Goal: Check status: Check status

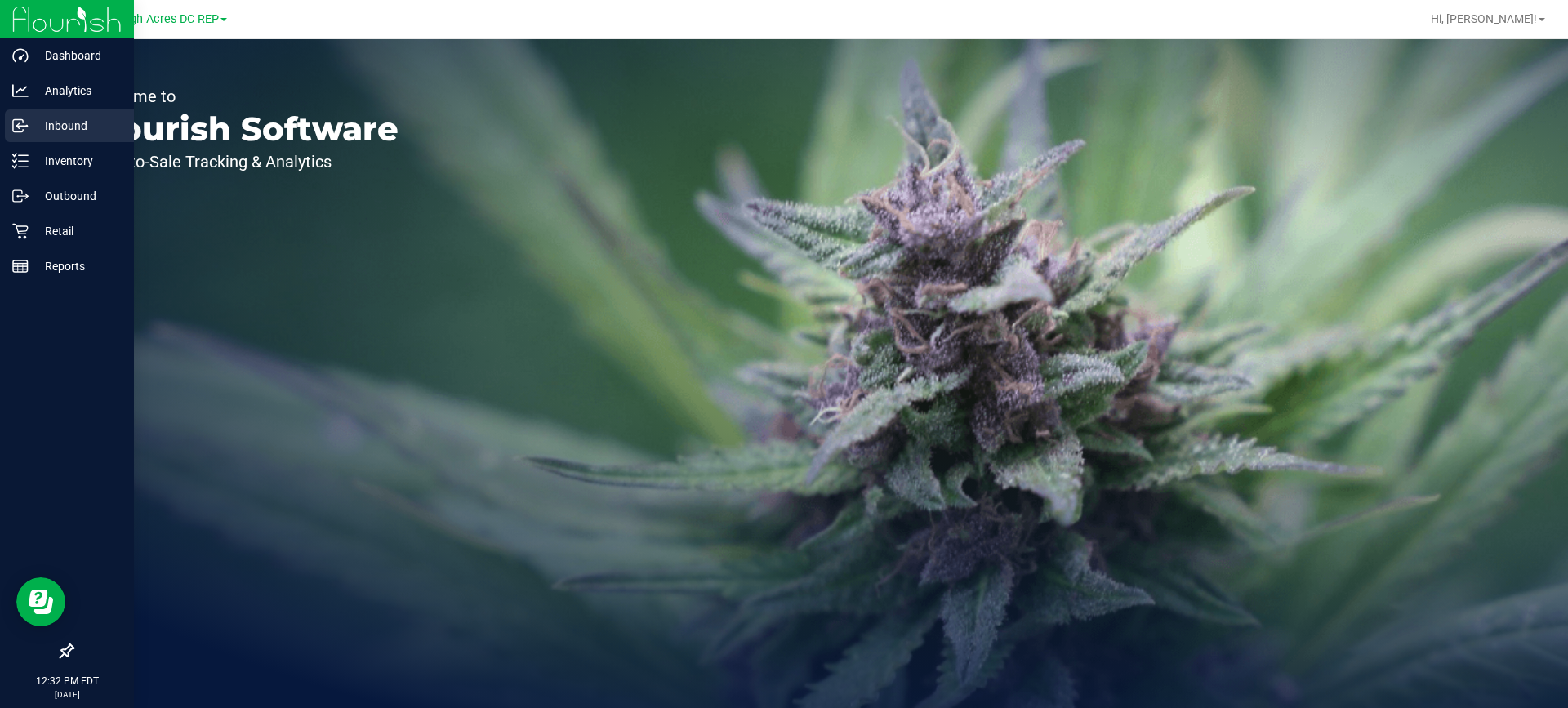
click at [80, 131] on p "Inbound" at bounding box center [77, 125] width 98 height 20
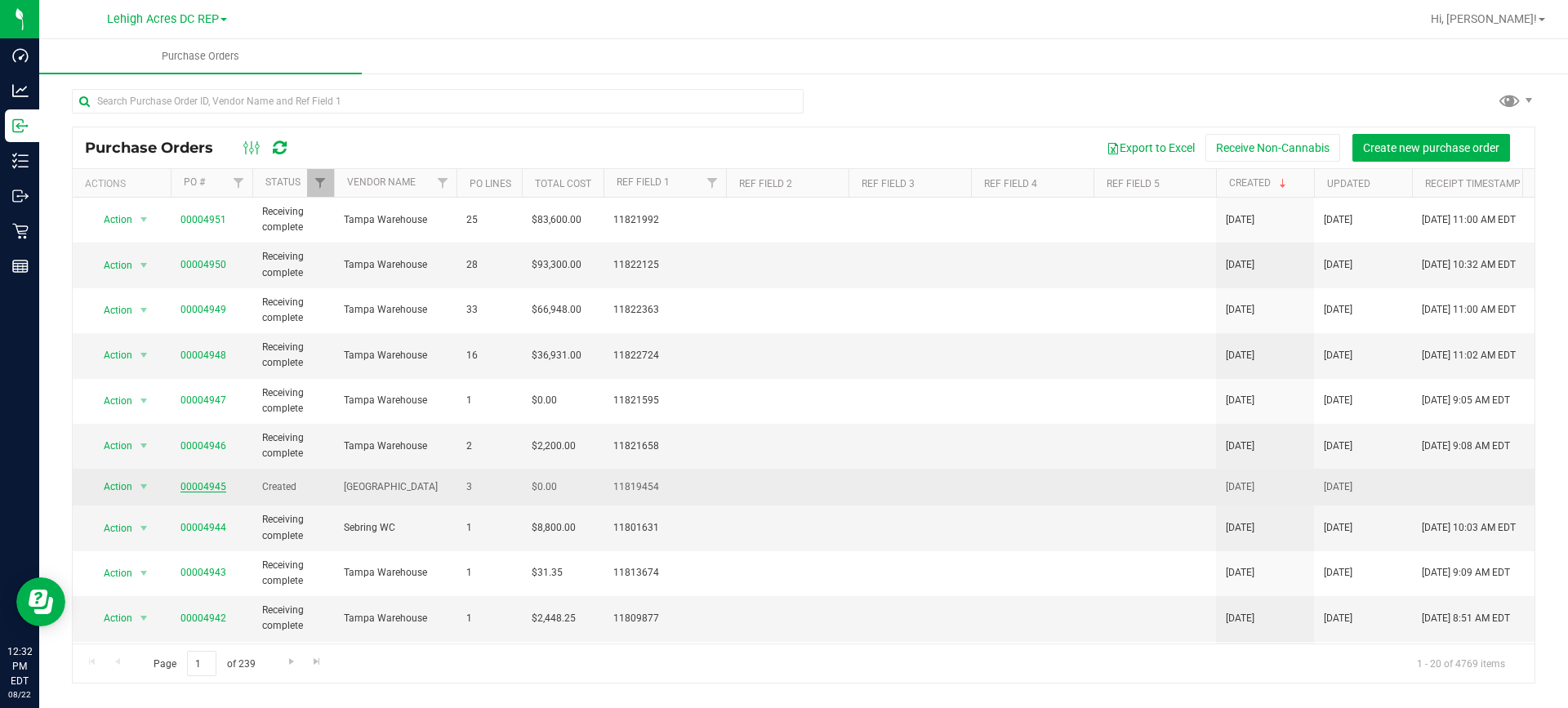
click at [207, 486] on link "00004945" at bounding box center [203, 486] width 46 height 11
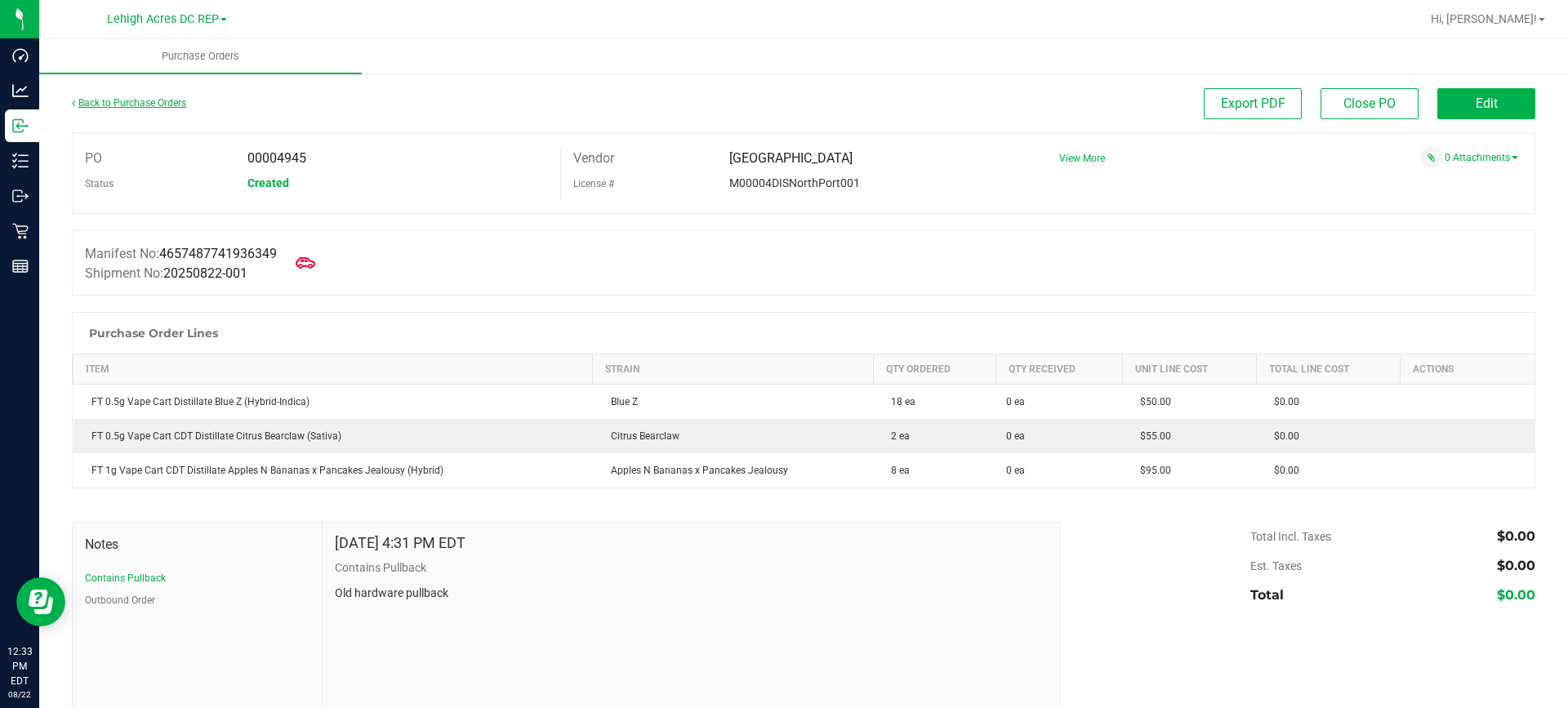
click at [93, 104] on link "Back to Purchase Orders" at bounding box center [129, 102] width 115 height 11
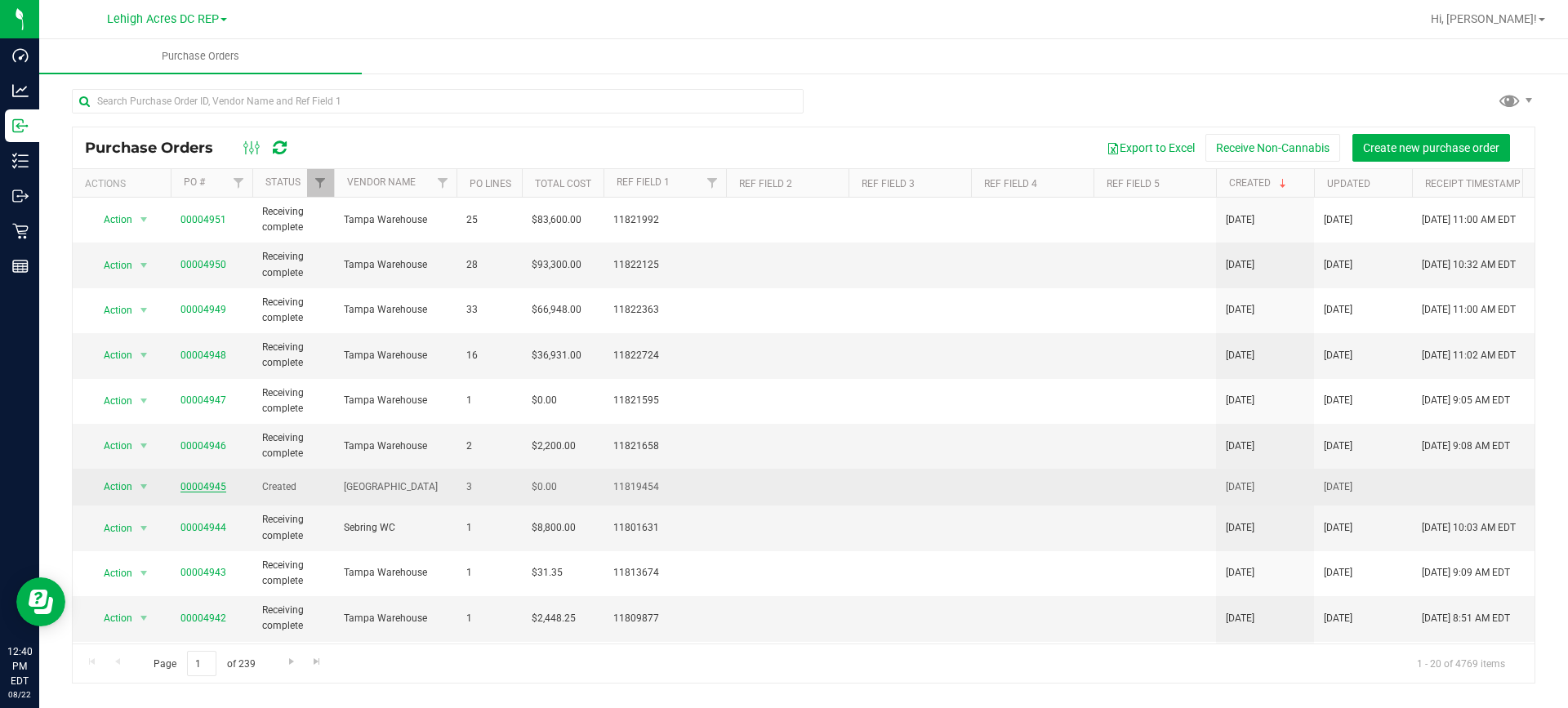
click at [203, 490] on link "00004945" at bounding box center [203, 486] width 46 height 11
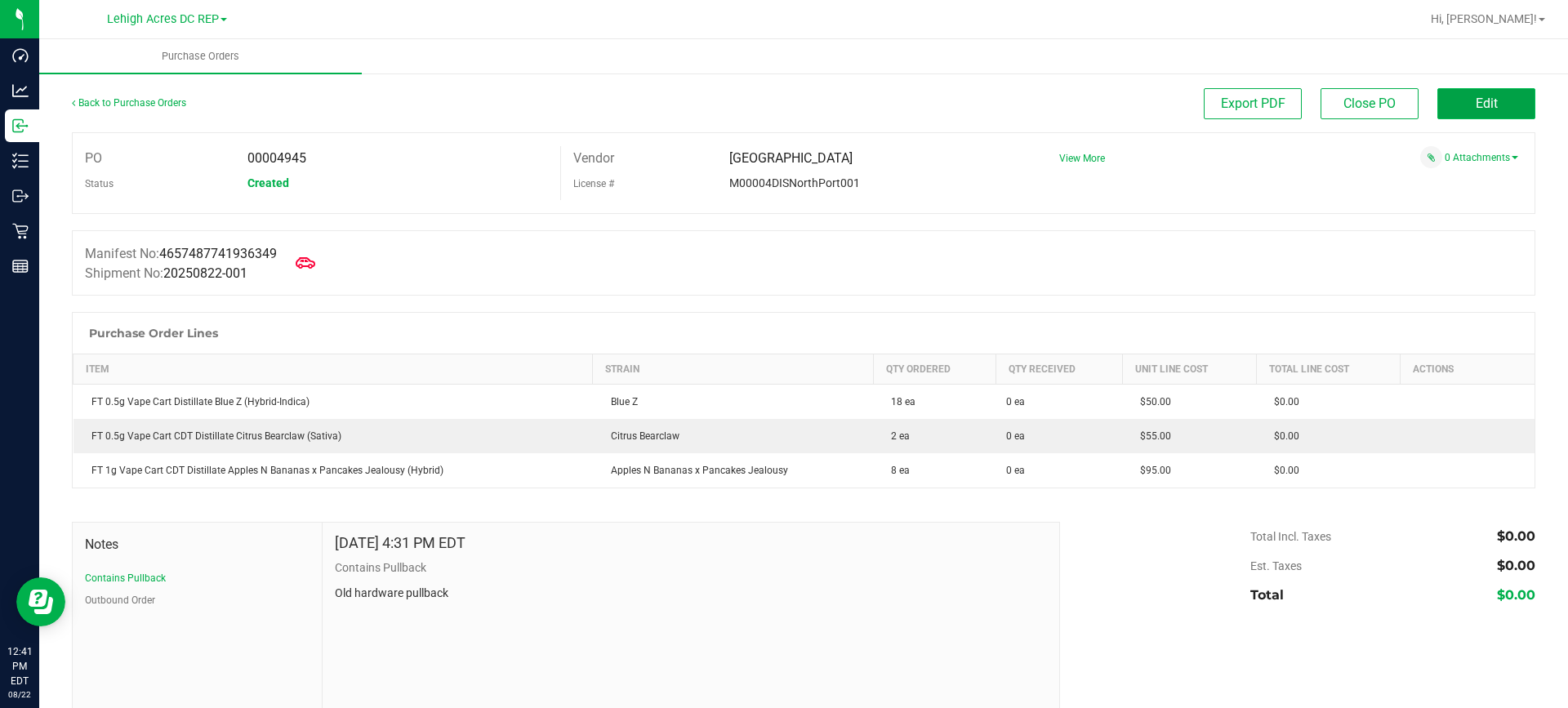
click at [1489, 96] on button "Edit" at bounding box center [1486, 103] width 98 height 31
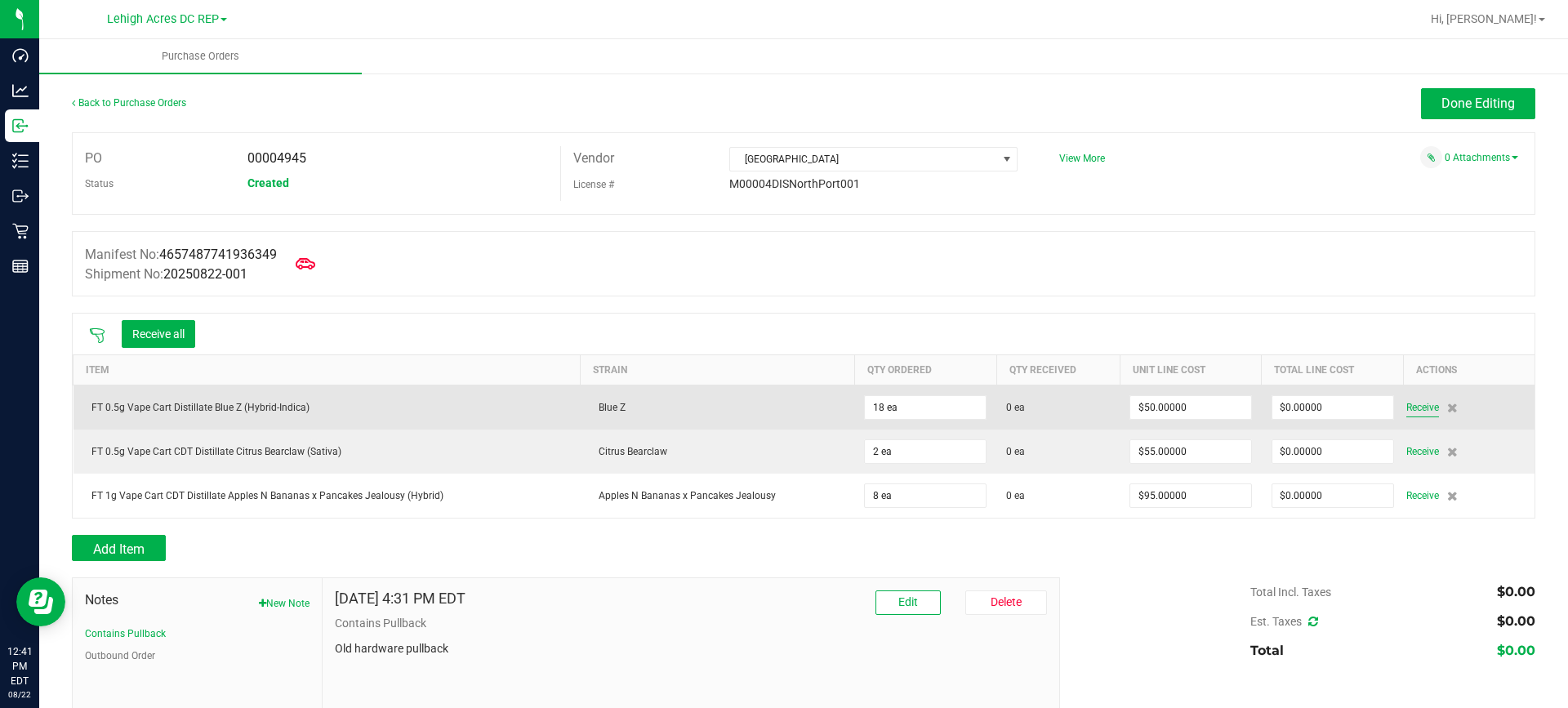
click at [1411, 410] on span "Receive" at bounding box center [1422, 407] width 33 height 20
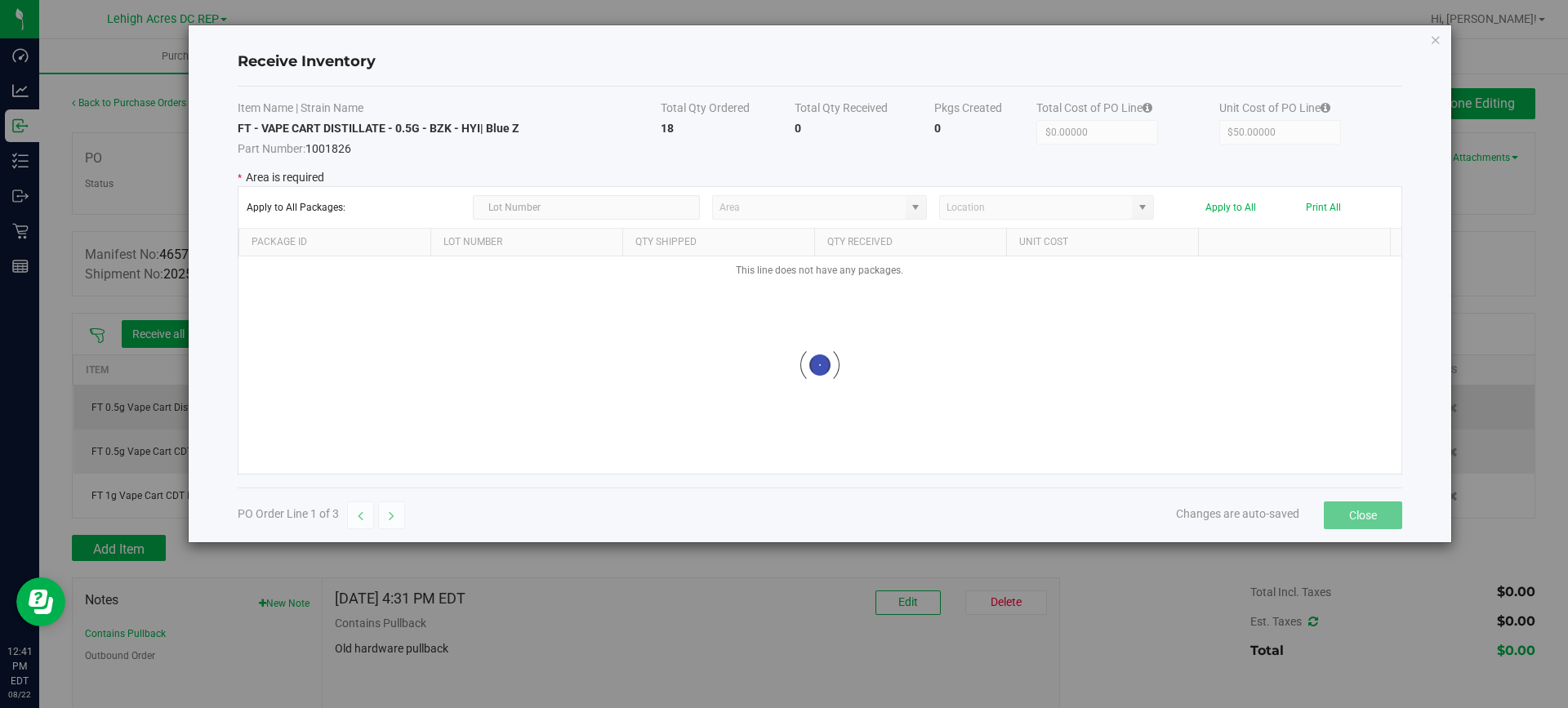
type input "Pantry"
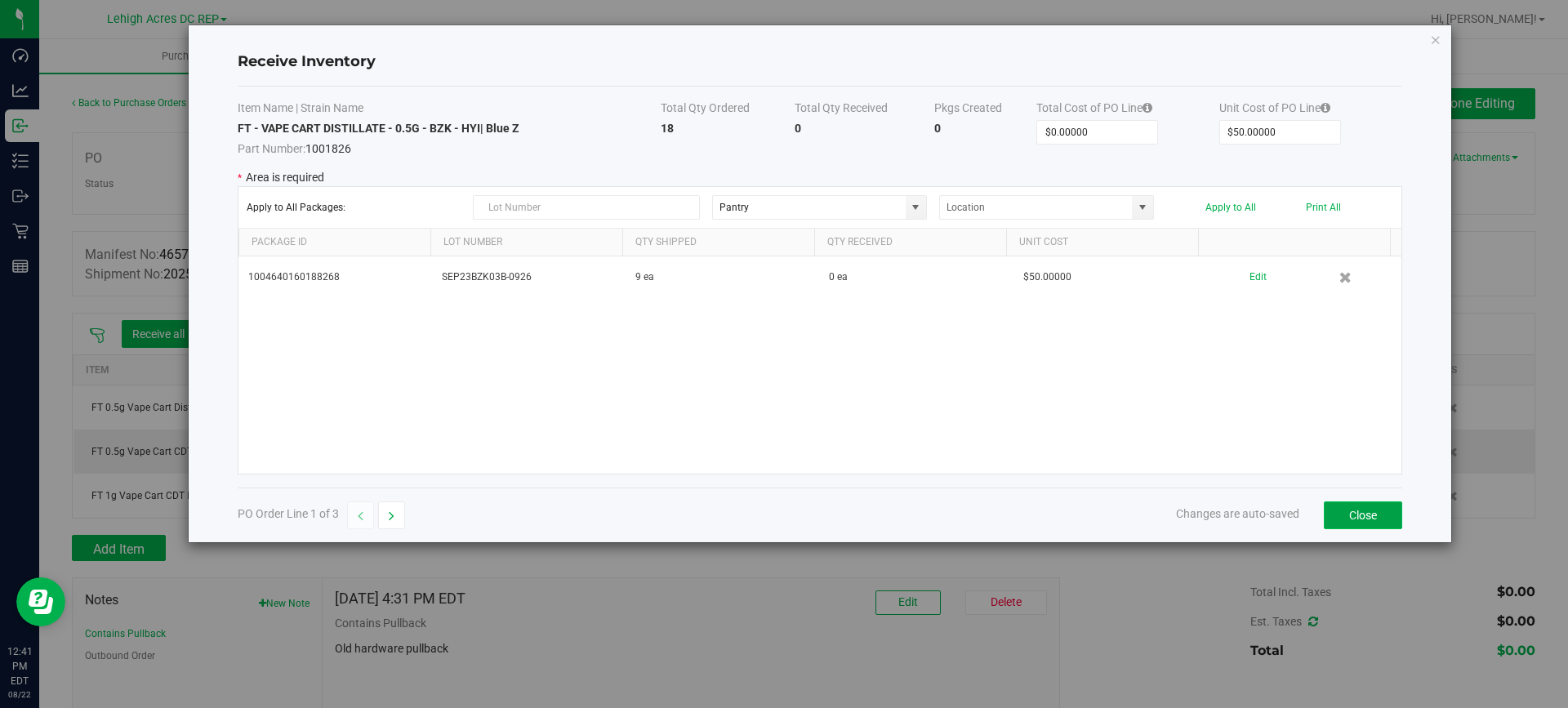
click at [1373, 510] on button "Close" at bounding box center [1362, 515] width 78 height 28
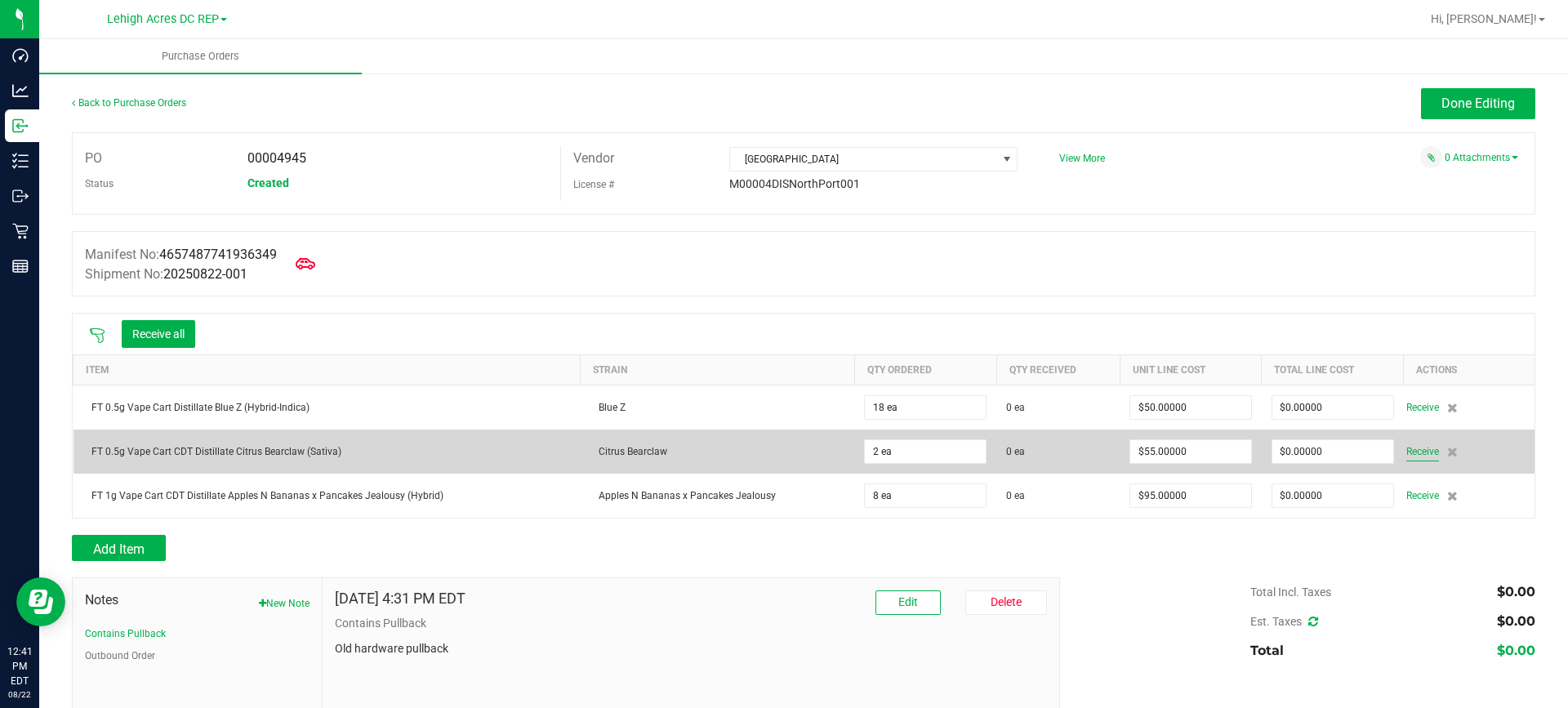
click at [1414, 447] on span "Receive" at bounding box center [1422, 451] width 33 height 20
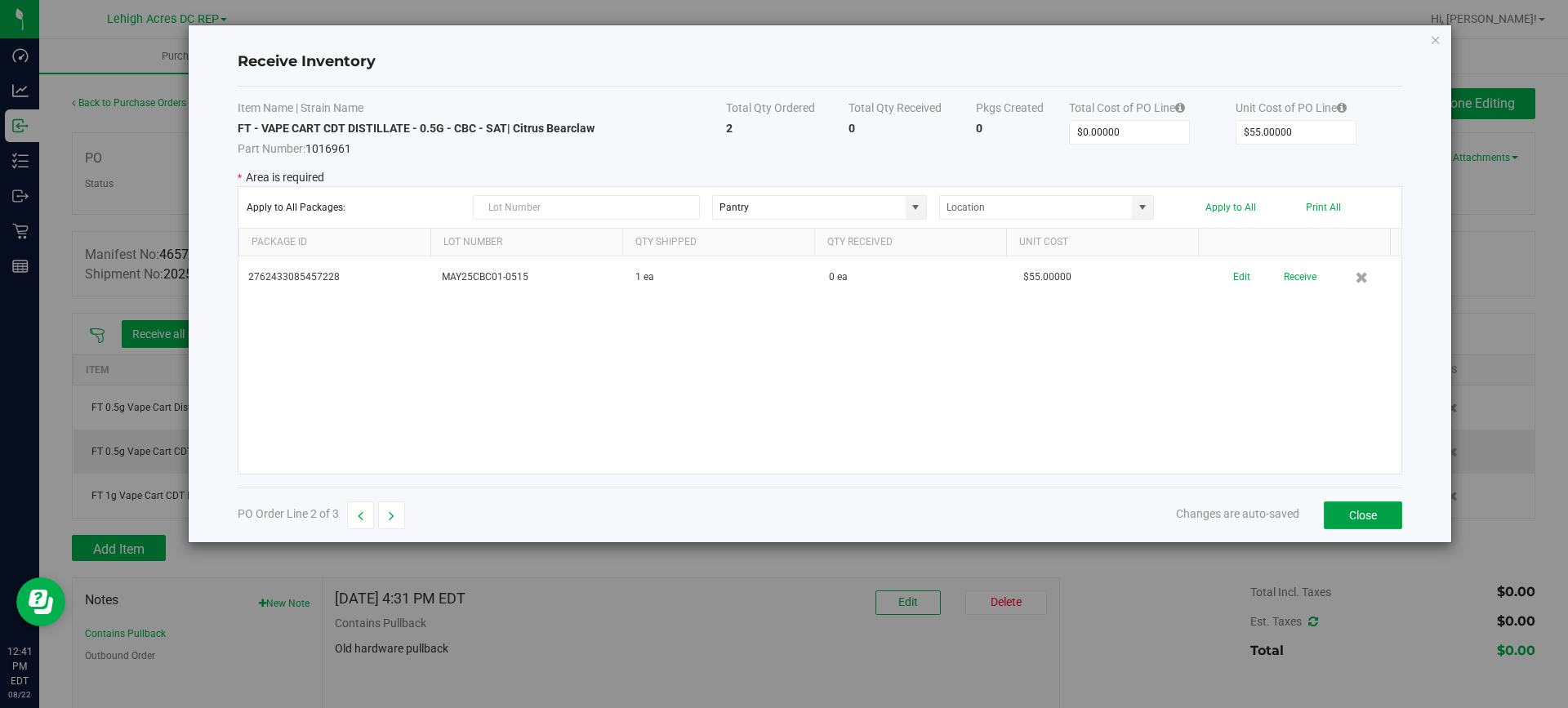
click at [1378, 527] on button "Close" at bounding box center [1362, 515] width 78 height 28
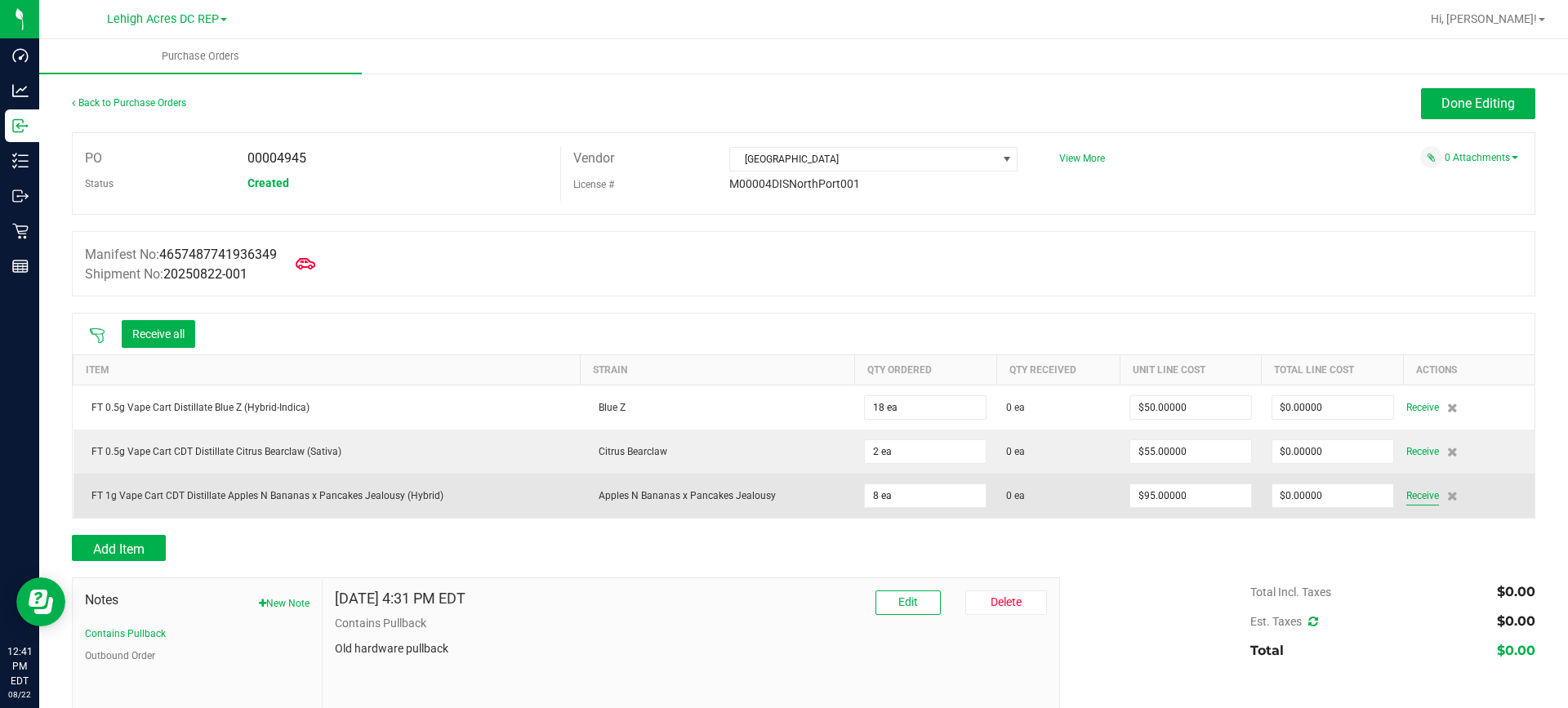
click at [1410, 491] on span "Receive" at bounding box center [1422, 495] width 33 height 20
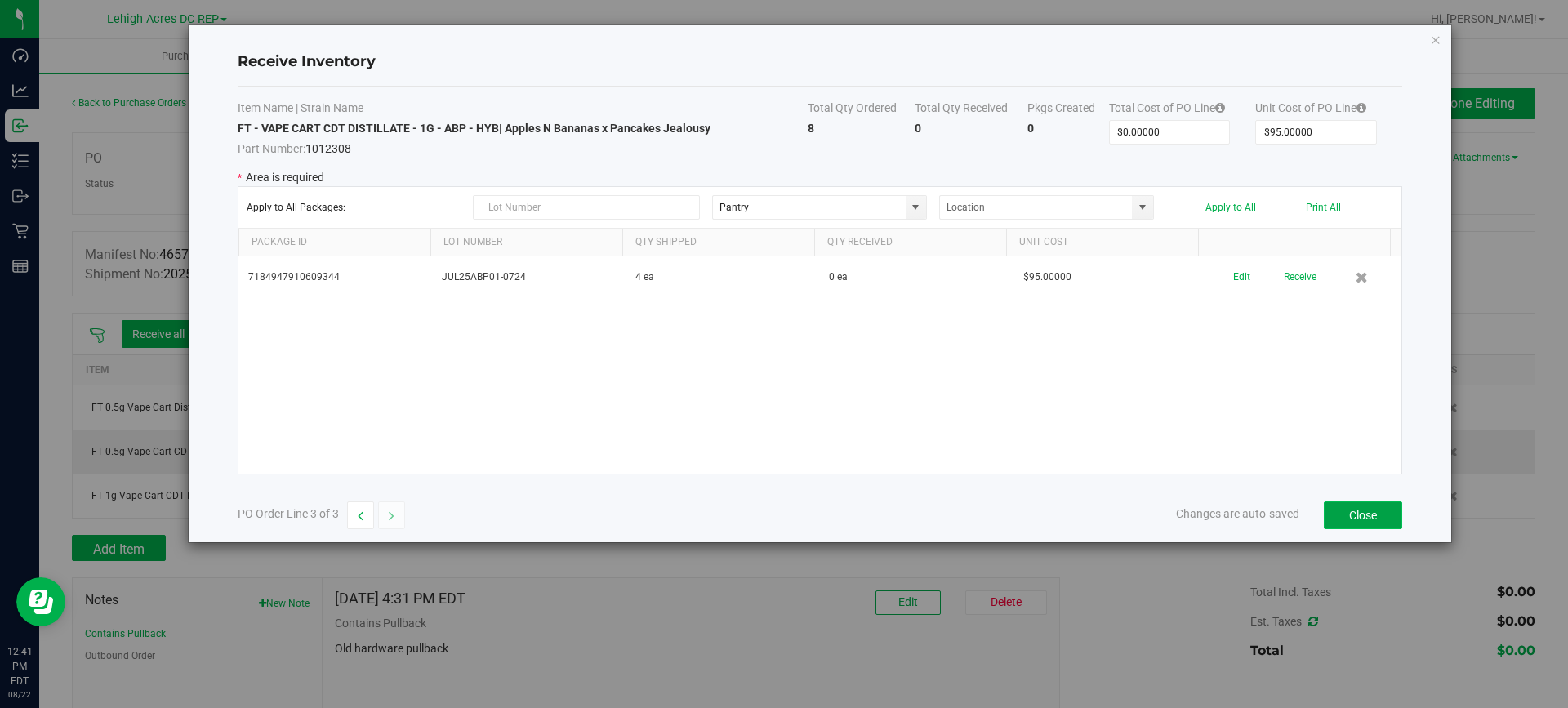
click at [1376, 515] on button "Close" at bounding box center [1362, 515] width 78 height 28
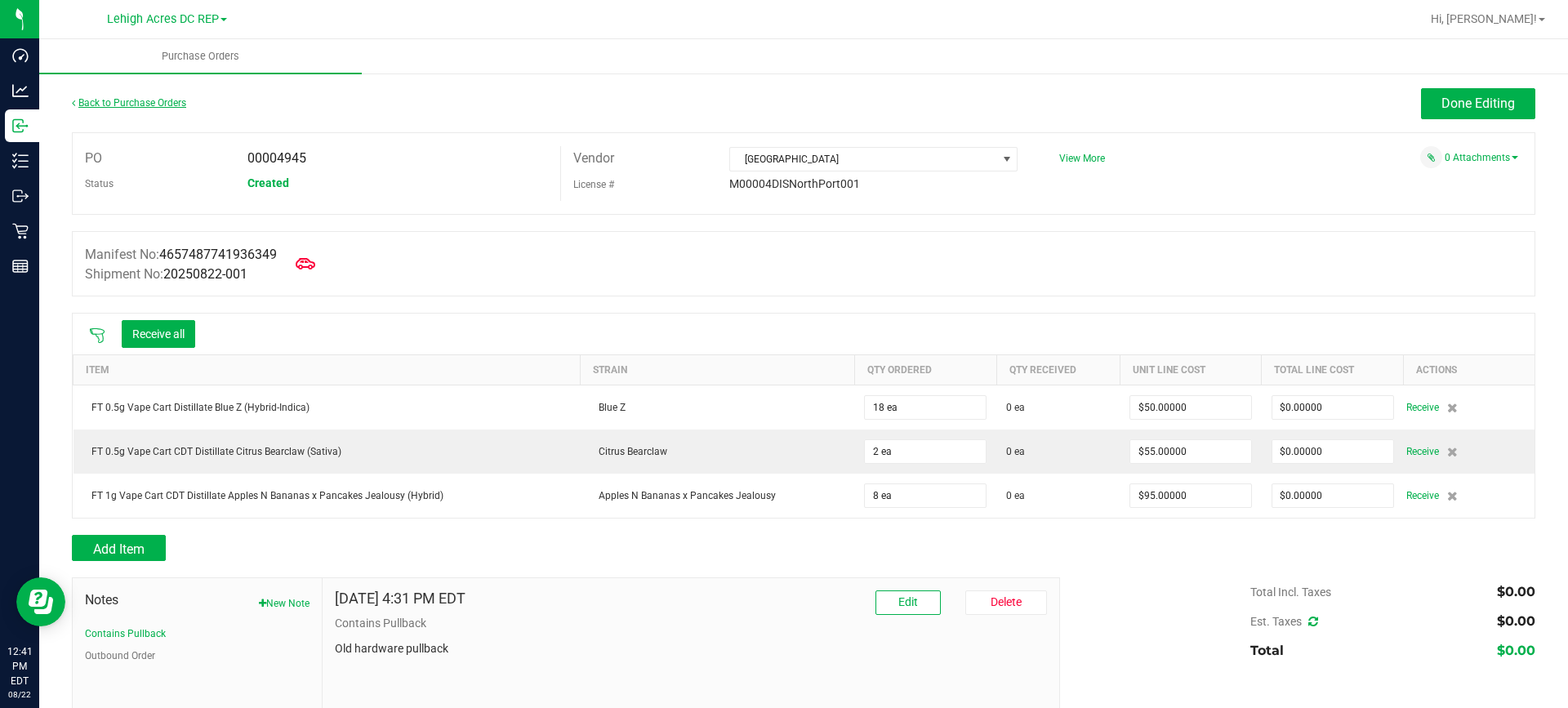
click at [130, 104] on link "Back to Purchase Orders" at bounding box center [129, 102] width 115 height 11
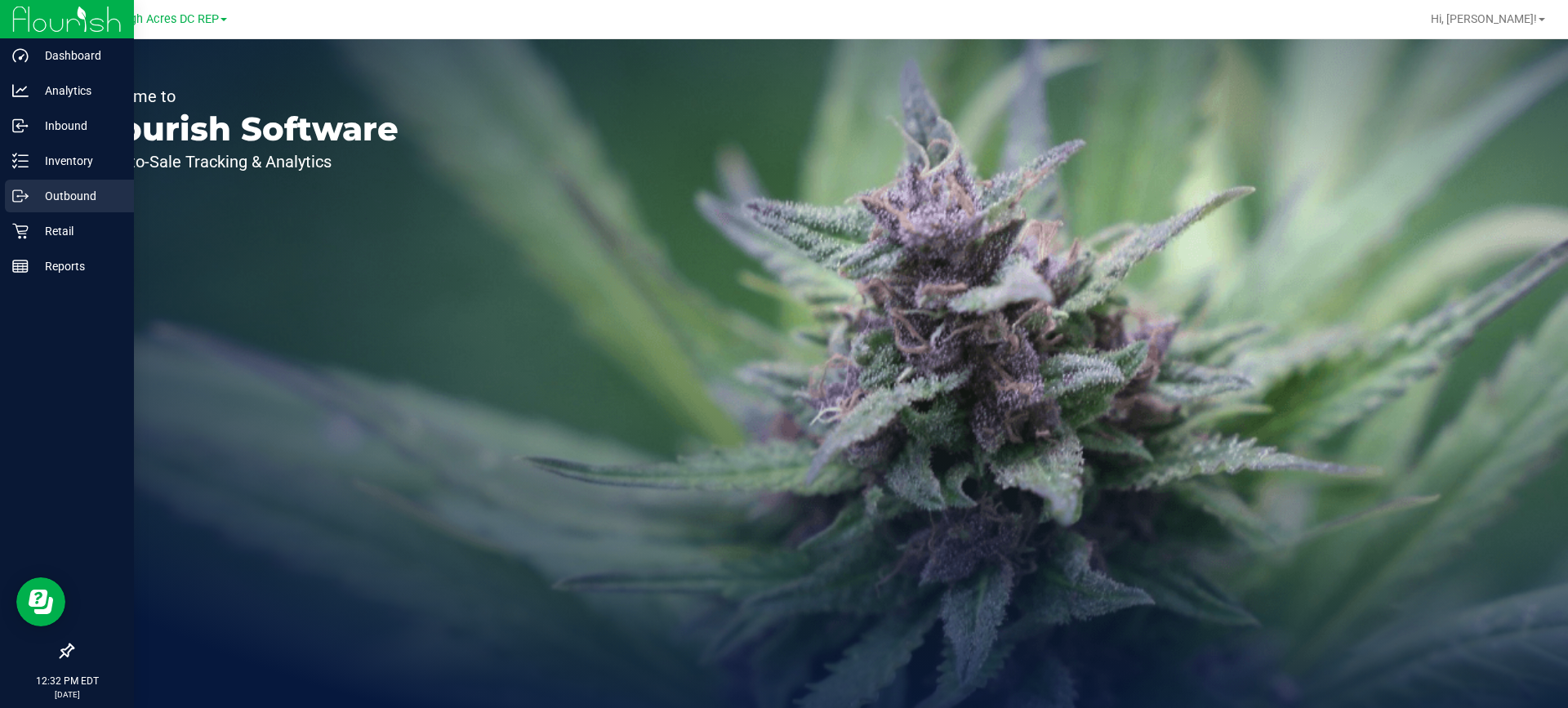
click at [53, 192] on p "Outbound" at bounding box center [77, 196] width 98 height 20
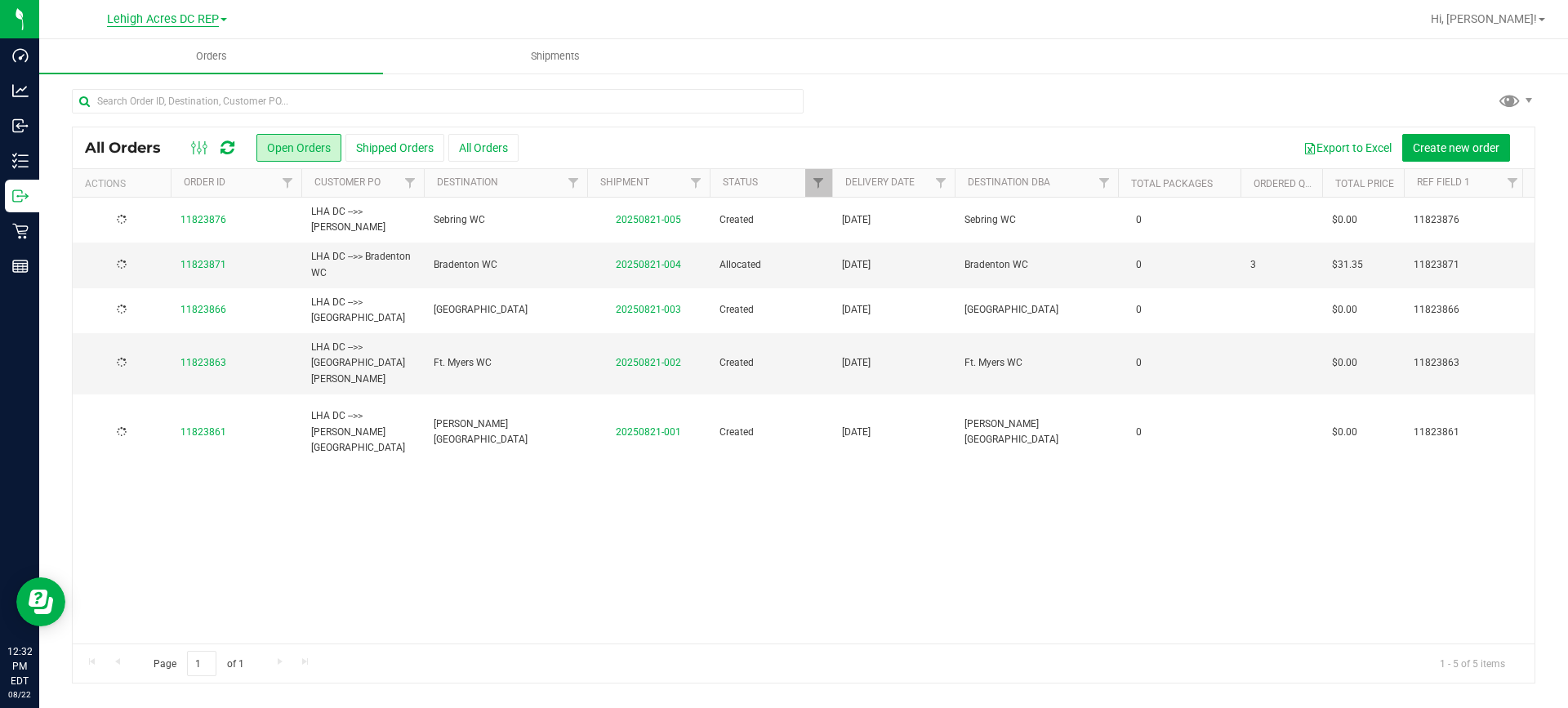
click at [208, 19] on span "Lehigh Acres DC REP" at bounding box center [163, 20] width 112 height 15
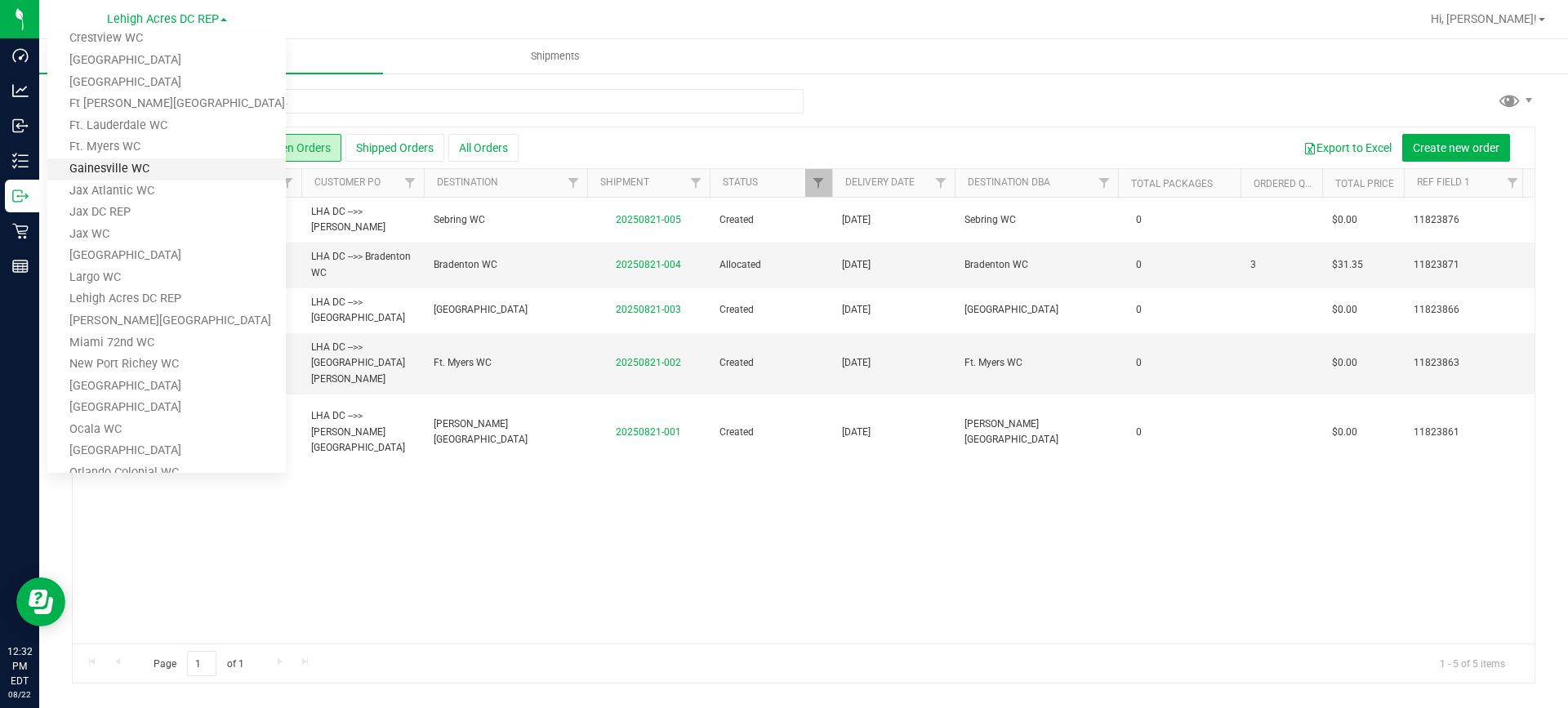
scroll to position [326, 0]
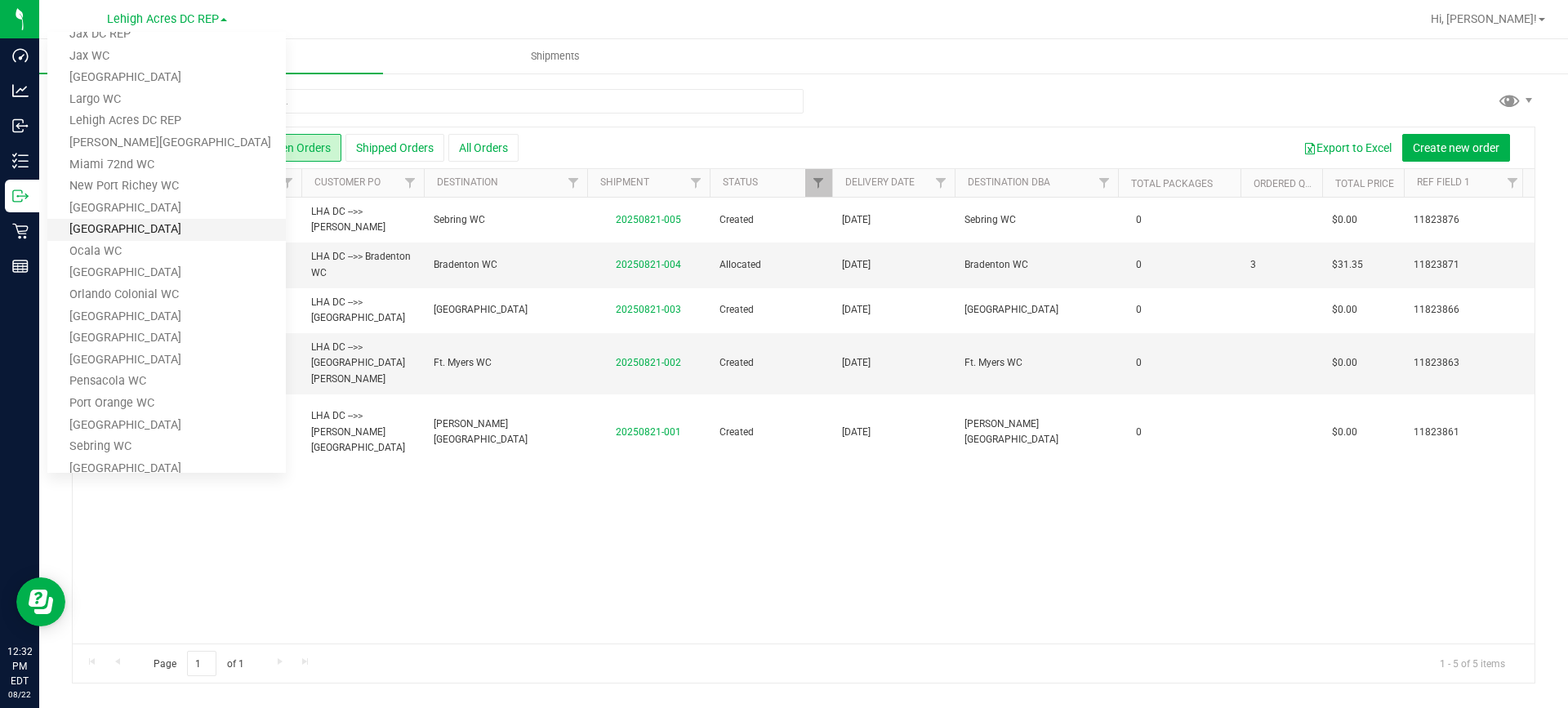
click at [198, 229] on link "[GEOGRAPHIC_DATA]" at bounding box center [166, 229] width 238 height 22
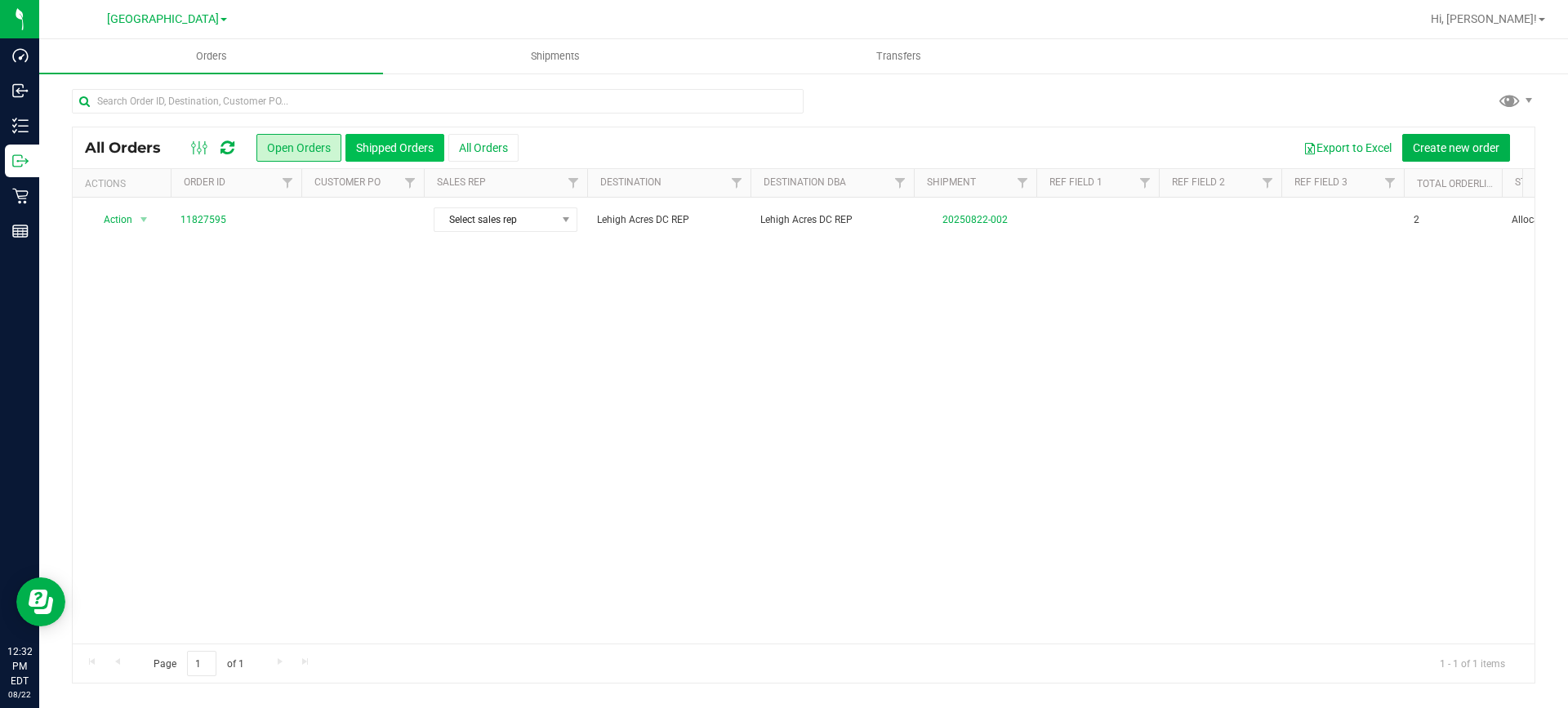
click at [399, 151] on button "Shipped Orders" at bounding box center [394, 148] width 99 height 28
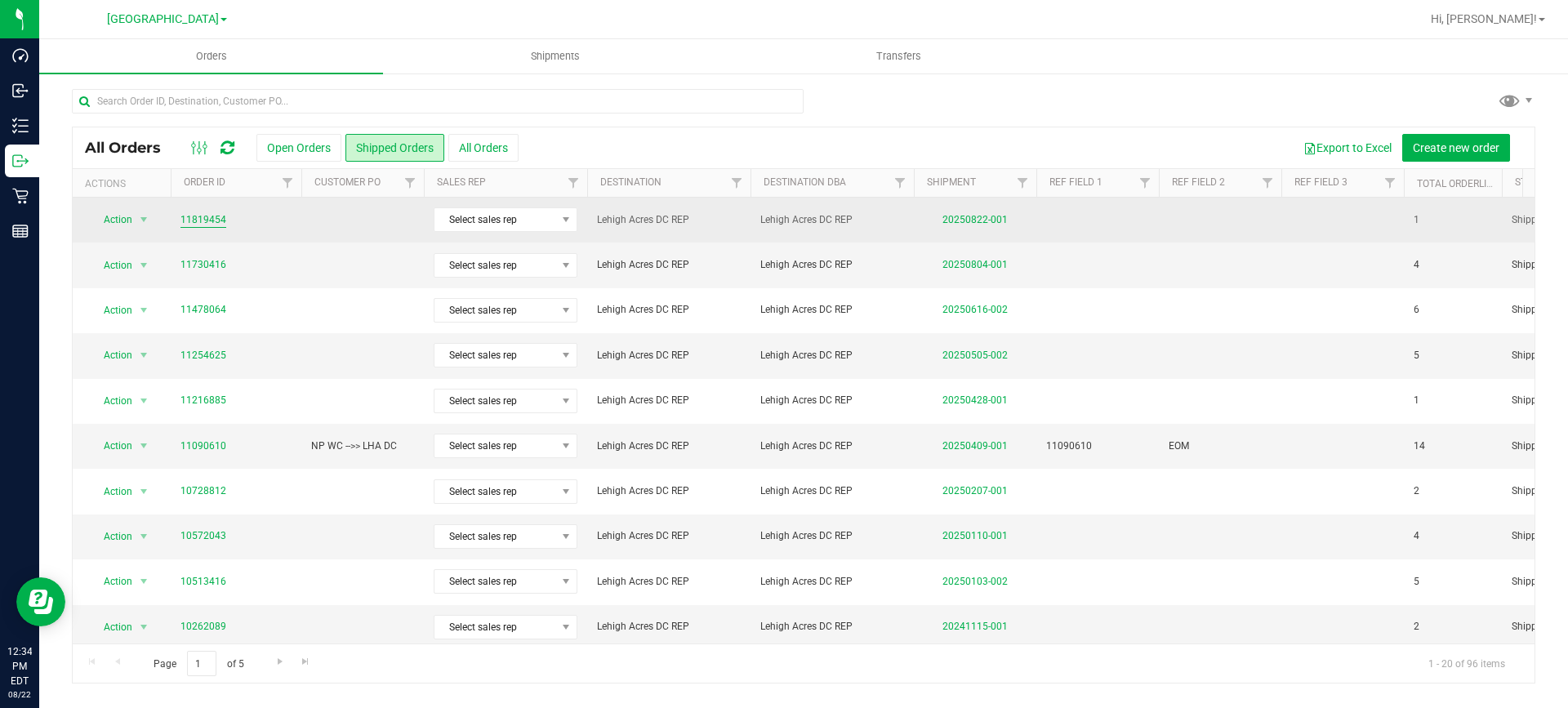
click at [203, 217] on link "11819454" at bounding box center [203, 220] width 46 height 15
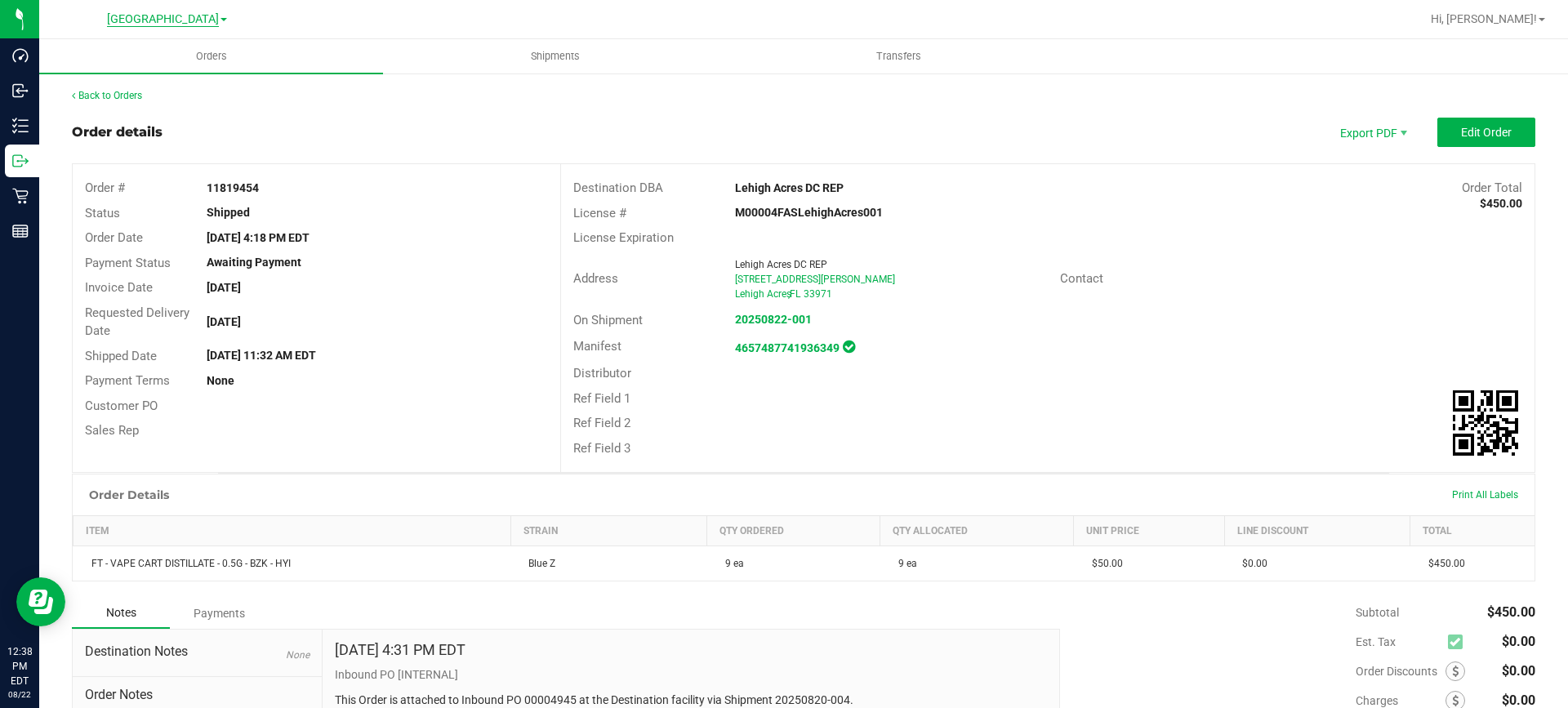
click at [196, 20] on span "[GEOGRAPHIC_DATA]" at bounding box center [163, 20] width 112 height 15
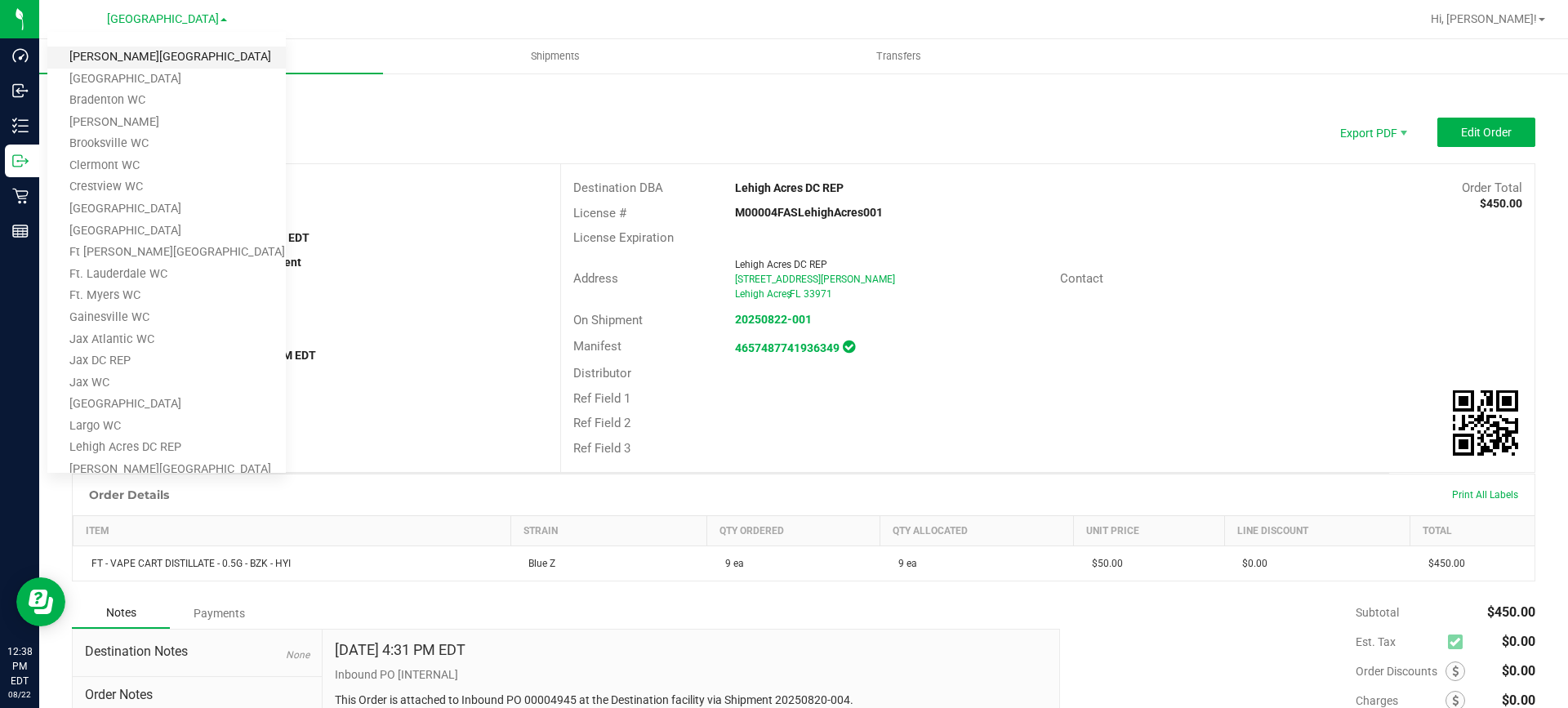
click at [173, 57] on link "[PERSON_NAME][GEOGRAPHIC_DATA]" at bounding box center [166, 56] width 238 height 22
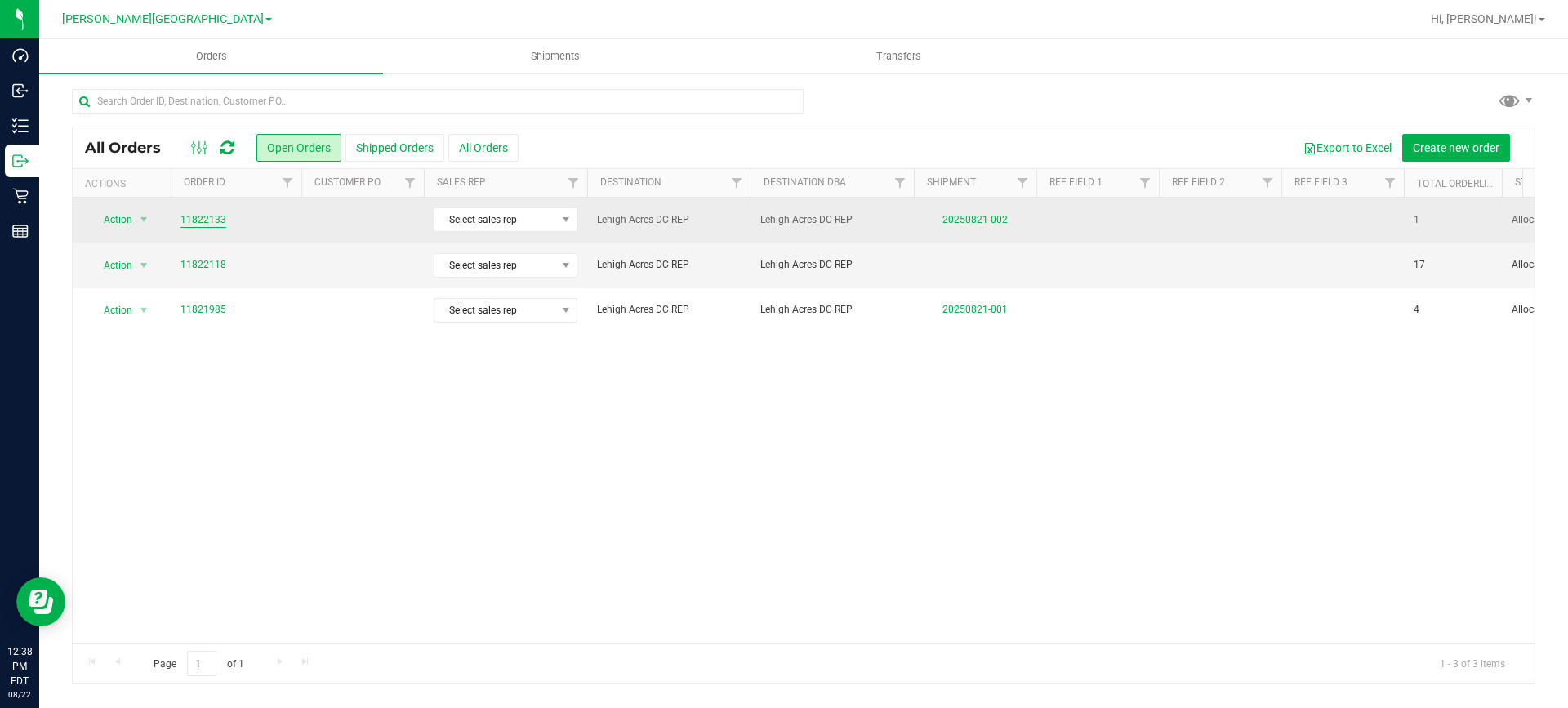
click at [200, 221] on link "11822133" at bounding box center [203, 220] width 46 height 15
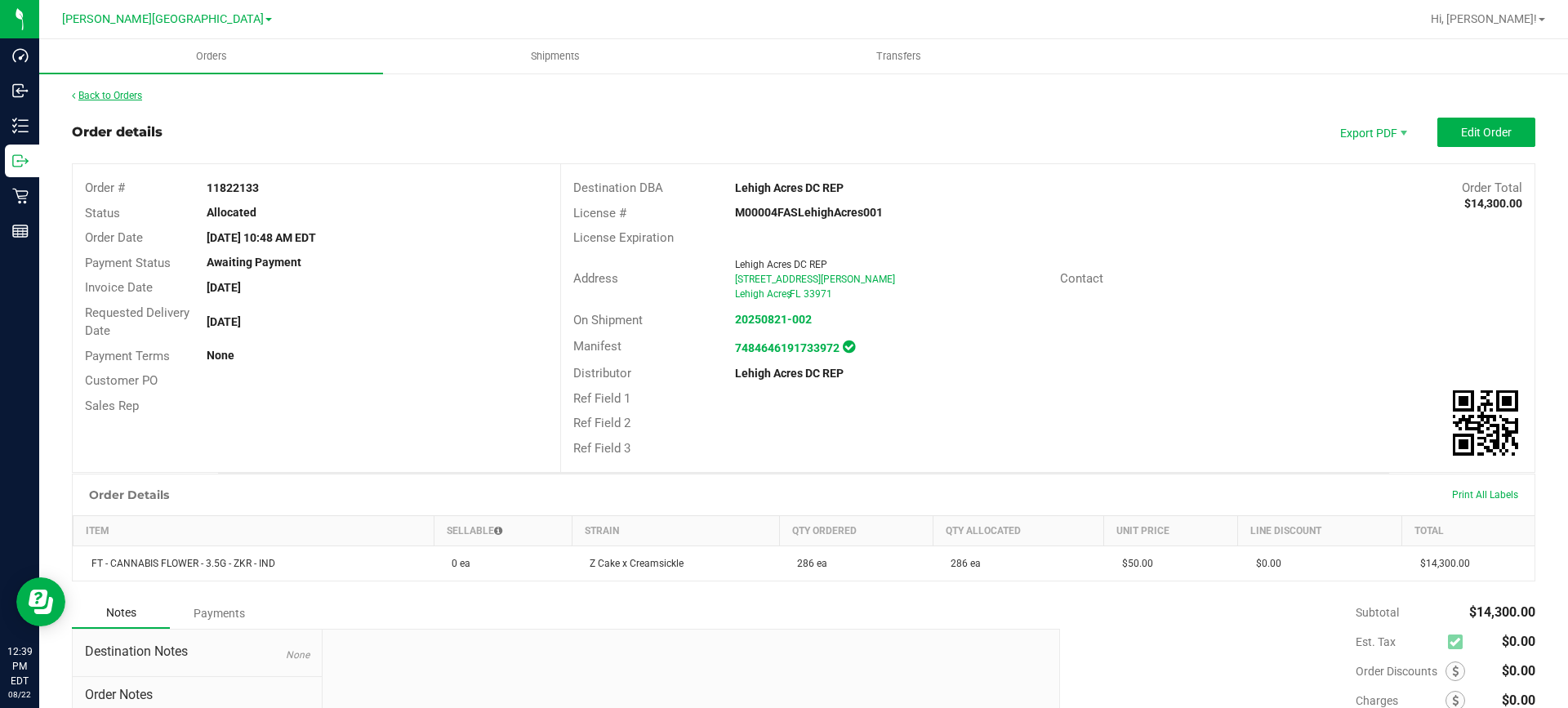
click at [87, 89] on link "Back to Orders" at bounding box center [106, 95] width 71 height 11
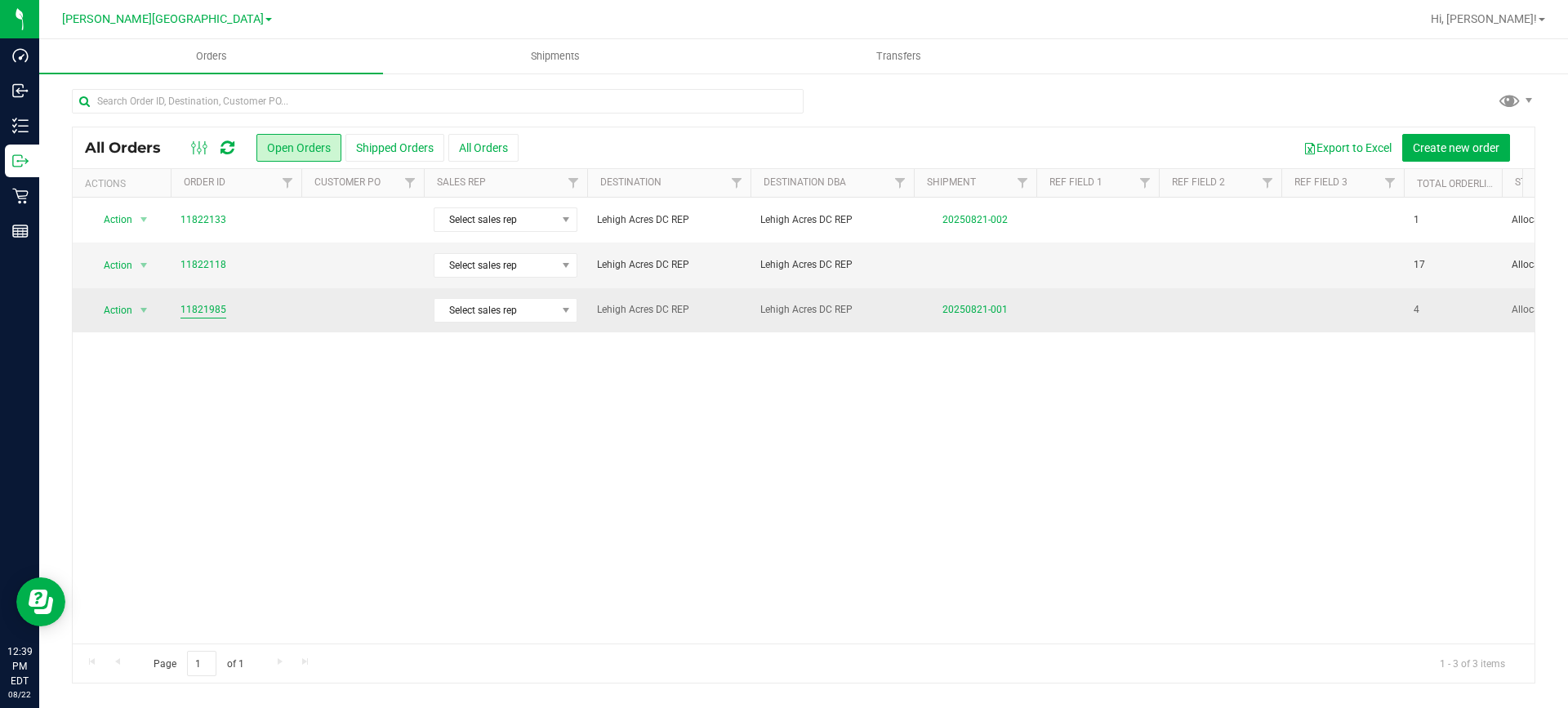
click at [199, 312] on link "11821985" at bounding box center [203, 309] width 46 height 15
